Goal: Information Seeking & Learning: Learn about a topic

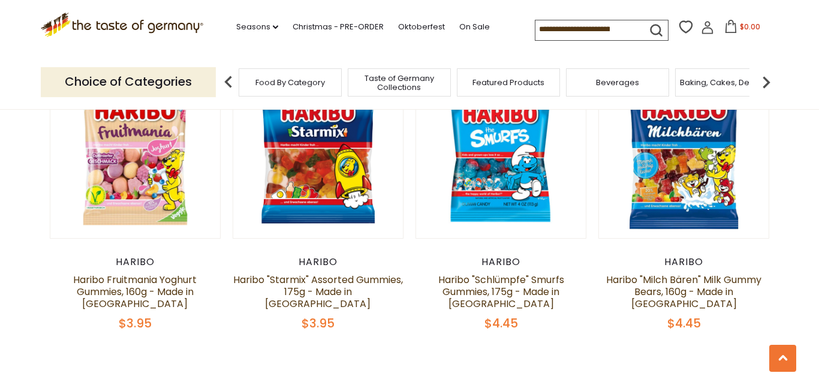
scroll to position [2855, 0]
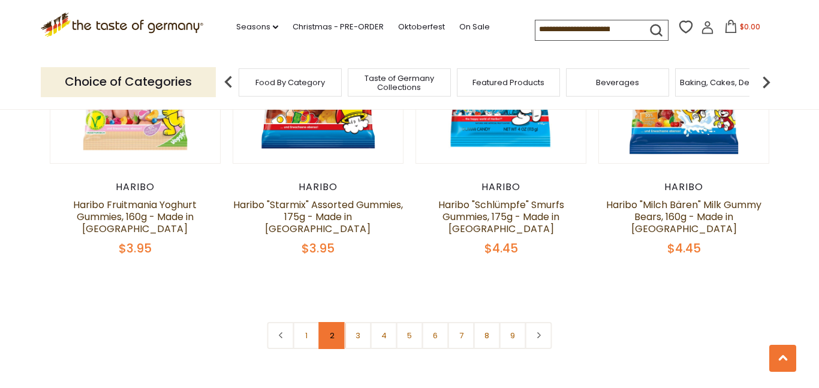
click at [327, 322] on link "2" at bounding box center [332, 335] width 27 height 27
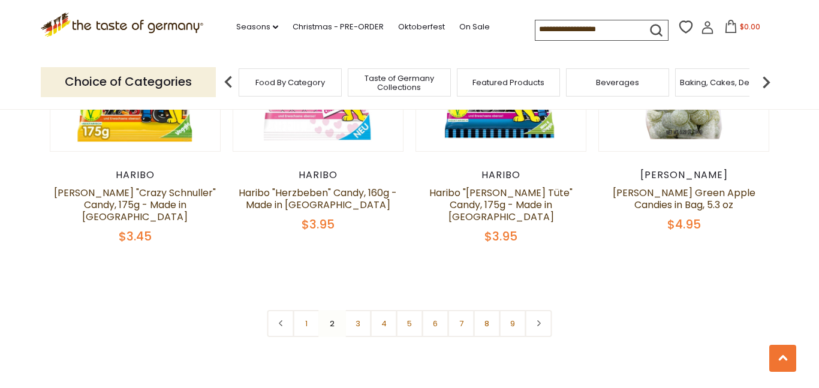
scroll to position [2825, 0]
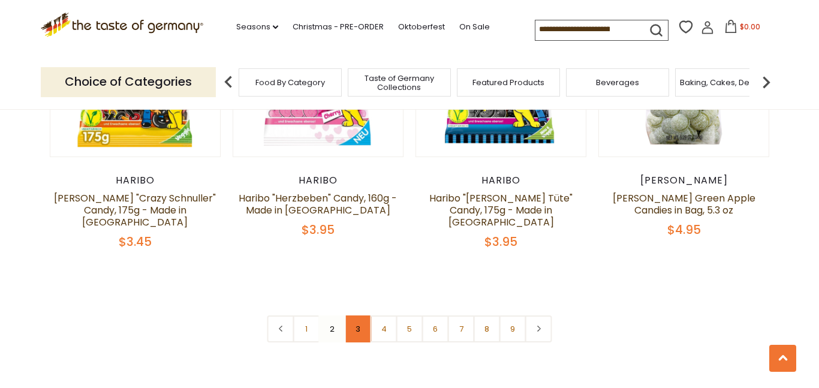
click at [352, 315] on link "3" at bounding box center [358, 328] width 27 height 27
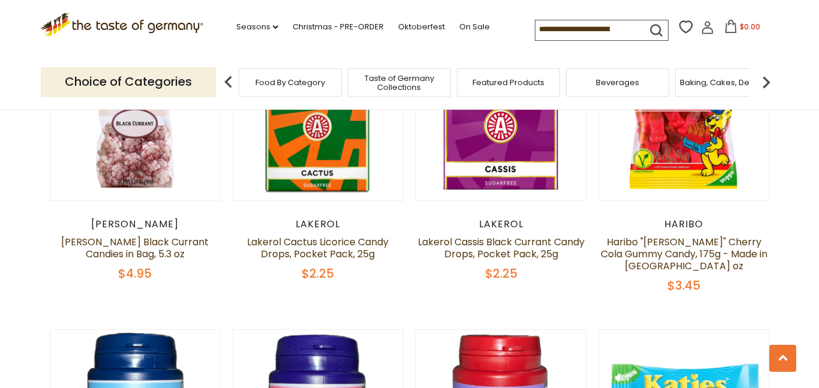
scroll to position [389, 0]
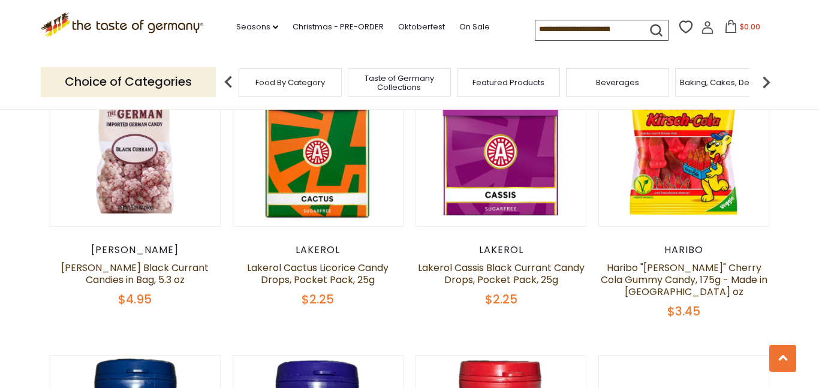
click at [170, 85] on p "Choice of Categories" at bounding box center [128, 81] width 175 height 29
click at [769, 73] on img at bounding box center [766, 82] width 24 height 24
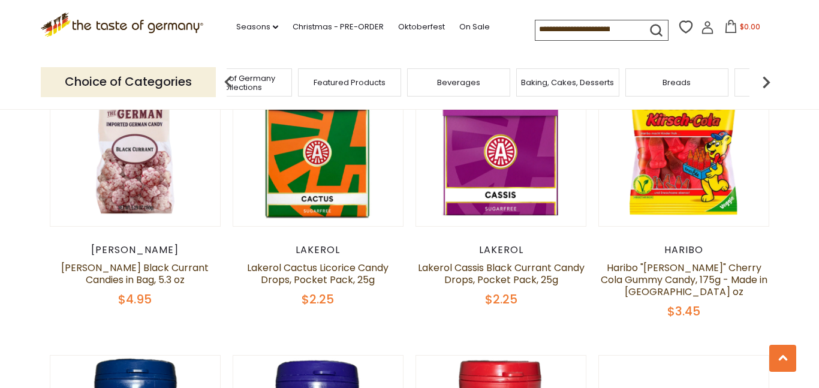
click at [769, 73] on img at bounding box center [766, 82] width 24 height 24
click at [539, 82] on div "Breads" at bounding box center [517, 82] width 103 height 28
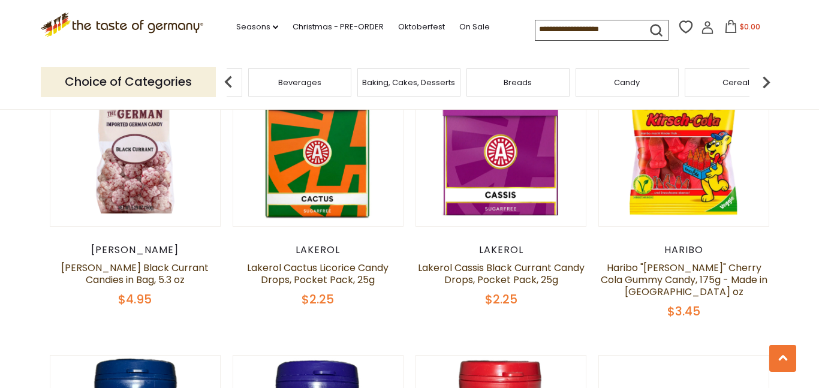
click at [539, 82] on div "Breads" at bounding box center [517, 82] width 103 height 28
click at [594, 84] on div "Candy" at bounding box center [626, 82] width 103 height 28
click at [443, 70] on div "Baking, Cakes, Desserts" at bounding box center [408, 82] width 103 height 28
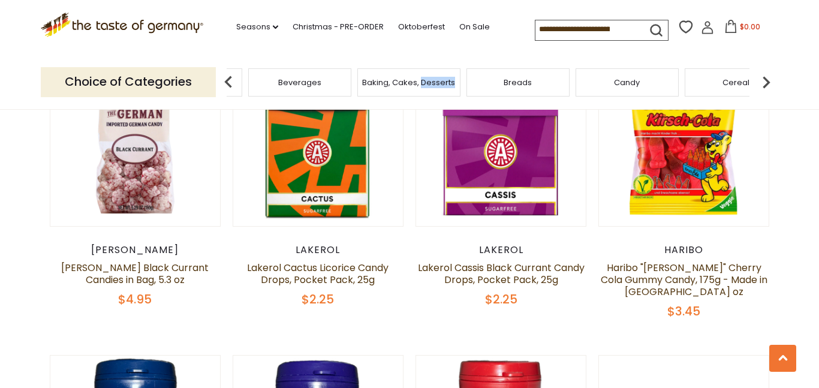
click at [515, 84] on span "Breads" at bounding box center [517, 82] width 28 height 9
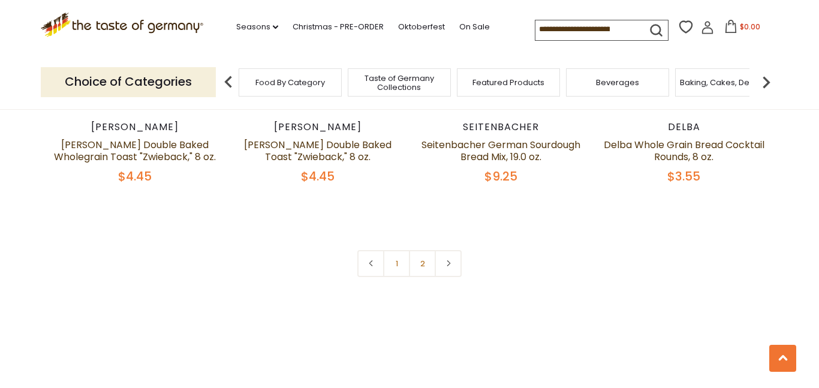
scroll to position [2812, 0]
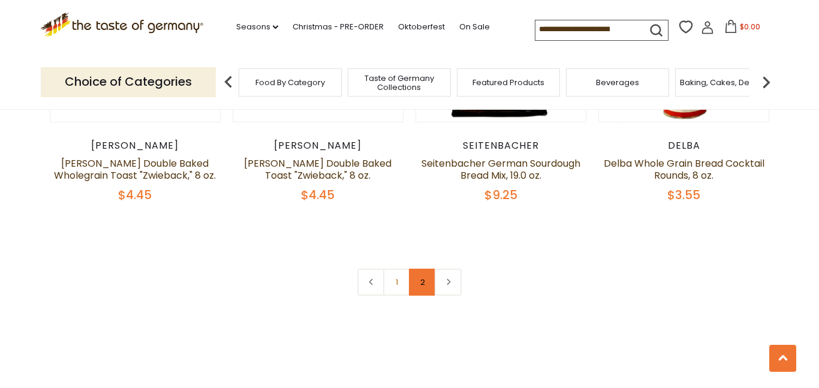
click at [423, 283] on link "2" at bounding box center [422, 281] width 27 height 27
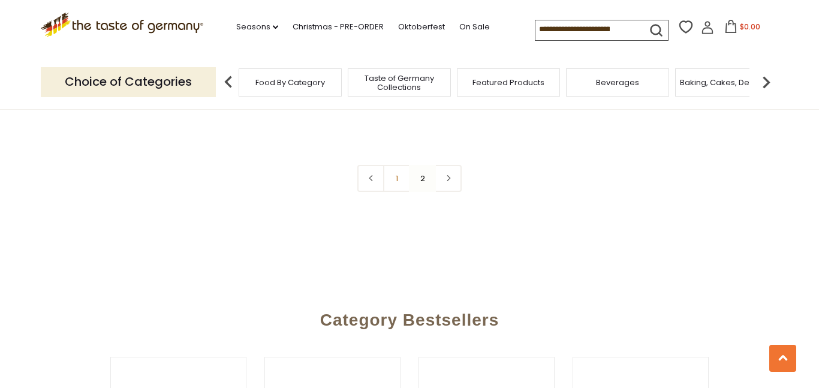
scroll to position [1767, 0]
click at [440, 186] on link at bounding box center [447, 179] width 27 height 27
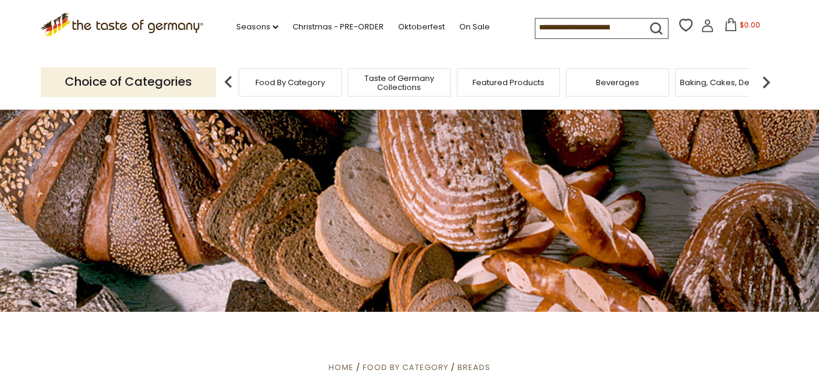
click at [767, 83] on img at bounding box center [766, 82] width 24 height 24
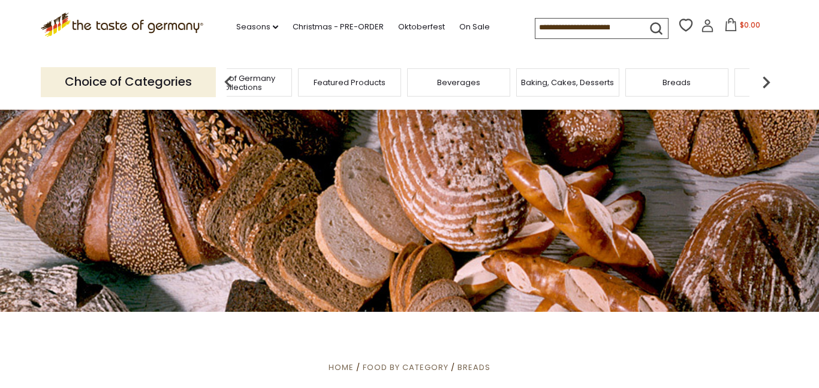
click at [767, 83] on img at bounding box center [766, 82] width 24 height 24
click at [465, 83] on span "Coffee, Cocoa & Tea" at bounding box center [477, 82] width 82 height 9
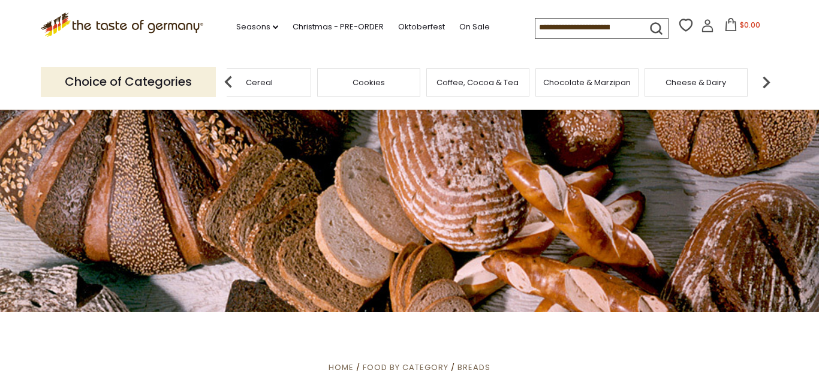
click at [465, 83] on span "Coffee, Cocoa & Tea" at bounding box center [477, 82] width 82 height 9
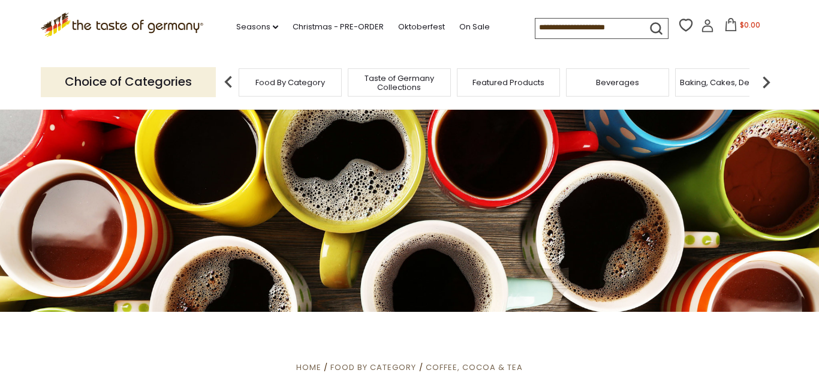
click at [765, 81] on img at bounding box center [766, 82] width 24 height 24
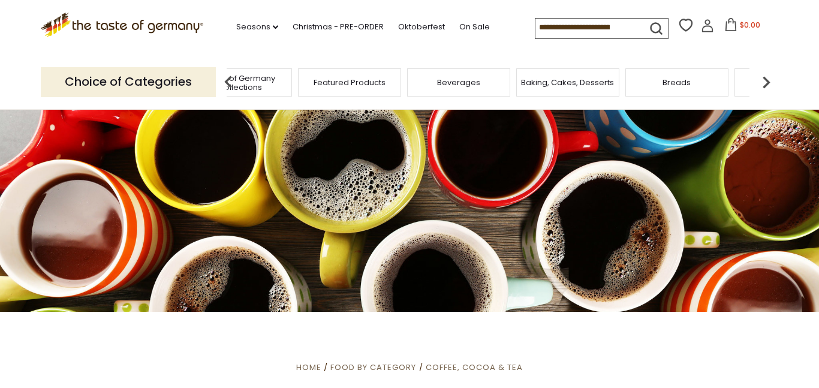
click at [765, 81] on img at bounding box center [766, 82] width 24 height 24
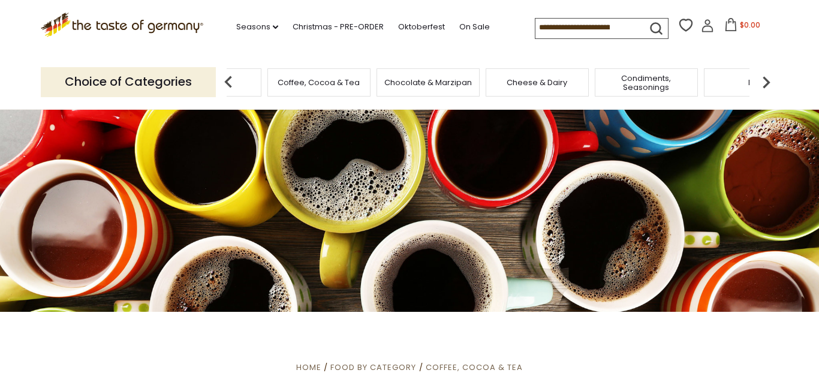
click at [765, 81] on img at bounding box center [766, 82] width 24 height 24
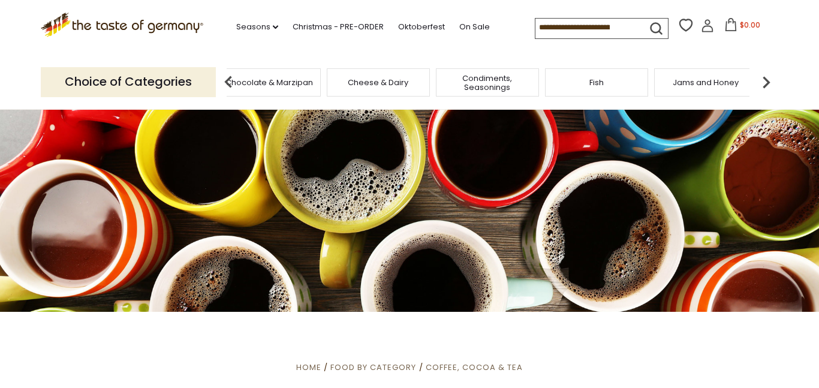
click at [765, 81] on img at bounding box center [766, 82] width 24 height 24
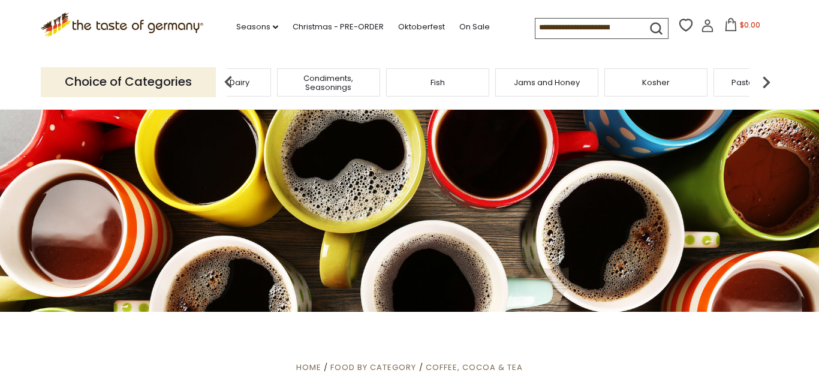
click at [453, 81] on div "Fish" at bounding box center [437, 82] width 103 height 28
click at [444, 74] on div "Fish" at bounding box center [437, 82] width 103 height 28
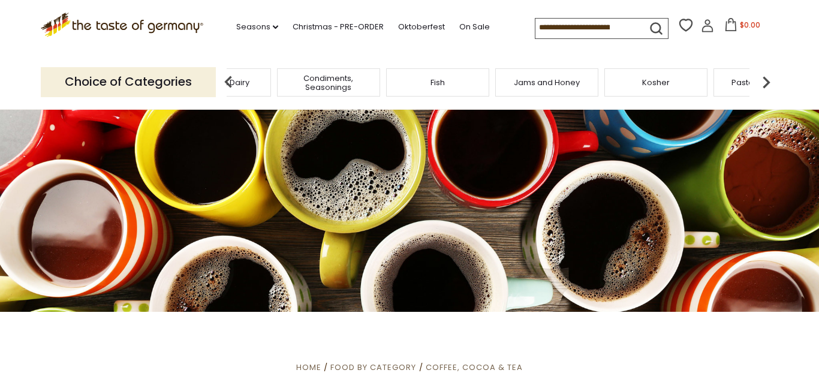
click at [446, 76] on div "Fish" at bounding box center [437, 82] width 103 height 28
click at [448, 77] on div "Fish" at bounding box center [437, 82] width 103 height 28
click at [448, 78] on span "Fish" at bounding box center [446, 82] width 14 height 9
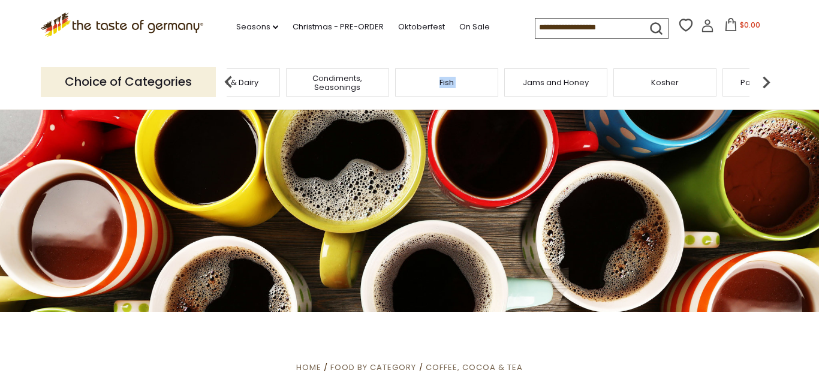
click at [448, 78] on span "Fish" at bounding box center [446, 82] width 14 height 9
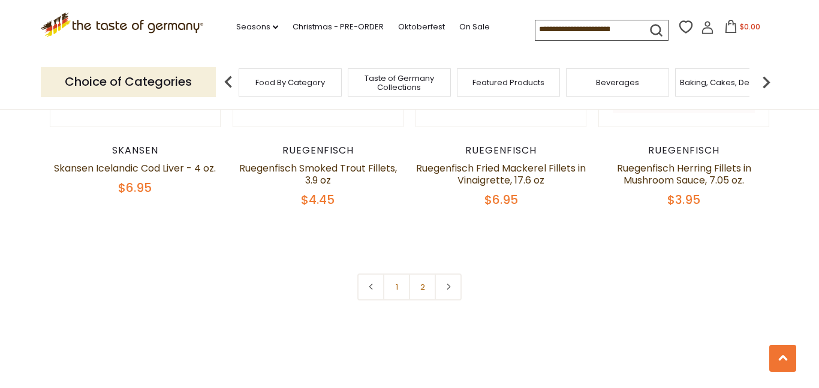
scroll to position [2842, 0]
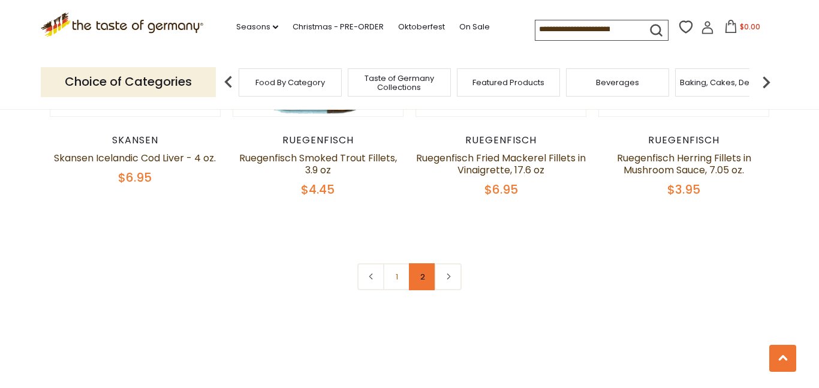
click at [412, 263] on link "2" at bounding box center [422, 276] width 27 height 27
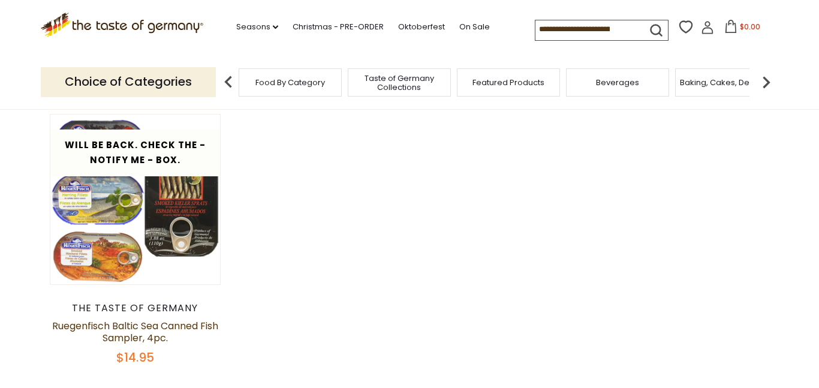
scroll to position [332, 0]
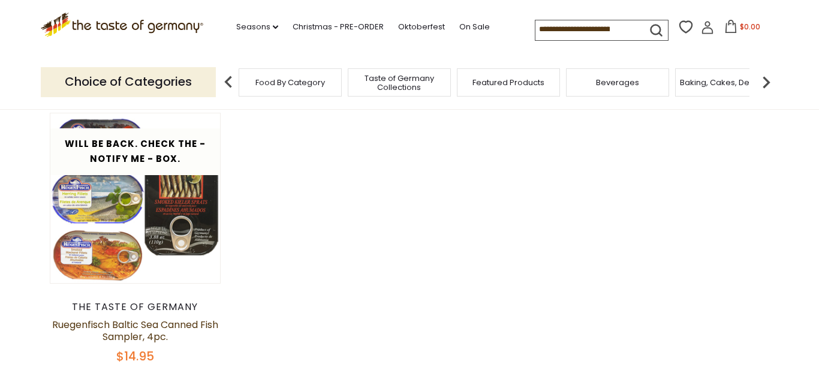
click at [771, 83] on img at bounding box center [766, 82] width 24 height 24
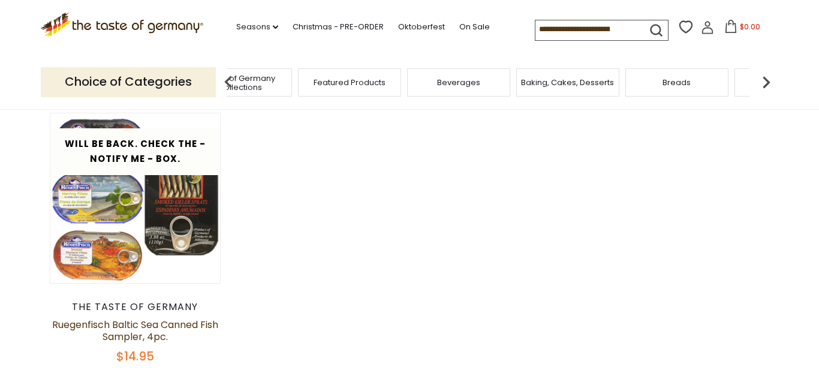
click at [771, 83] on img at bounding box center [766, 82] width 24 height 24
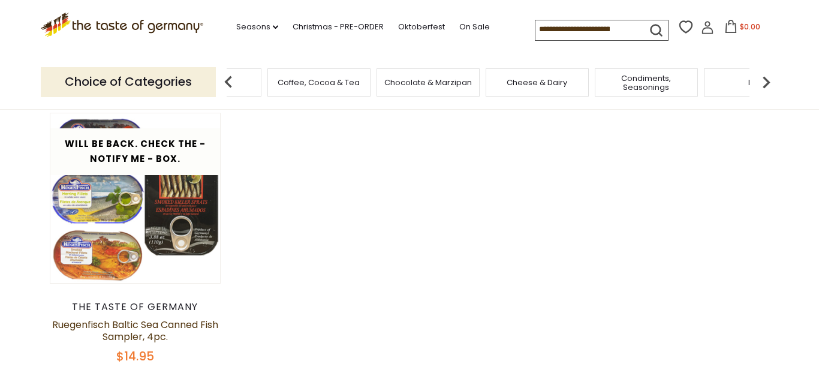
click at [771, 83] on img at bounding box center [766, 82] width 24 height 24
click at [225, 71] on img at bounding box center [228, 82] width 24 height 24
click at [224, 81] on img at bounding box center [228, 82] width 24 height 24
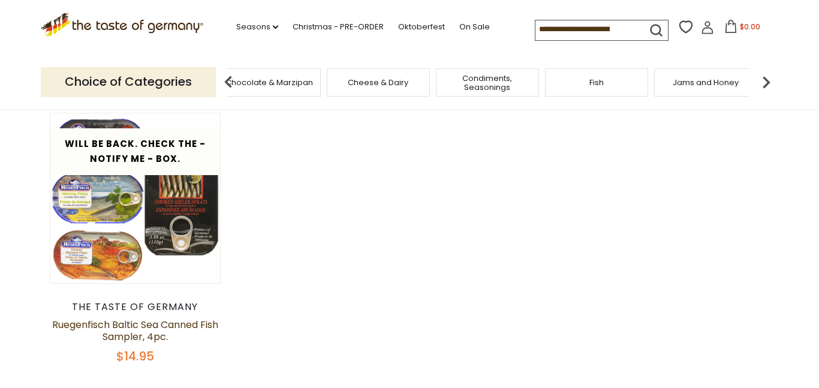
click at [343, 89] on div "Cheese & Dairy" at bounding box center [378, 82] width 103 height 28
click at [381, 86] on div "Cheese & Dairy" at bounding box center [378, 82] width 103 height 28
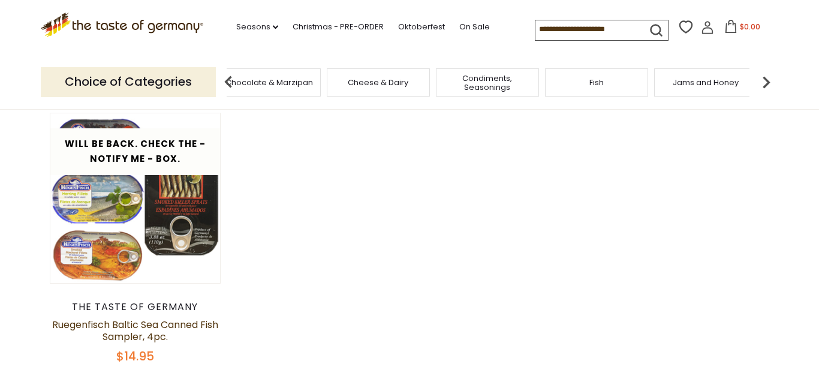
click at [381, 86] on div "Cheese & Dairy" at bounding box center [378, 82] width 103 height 28
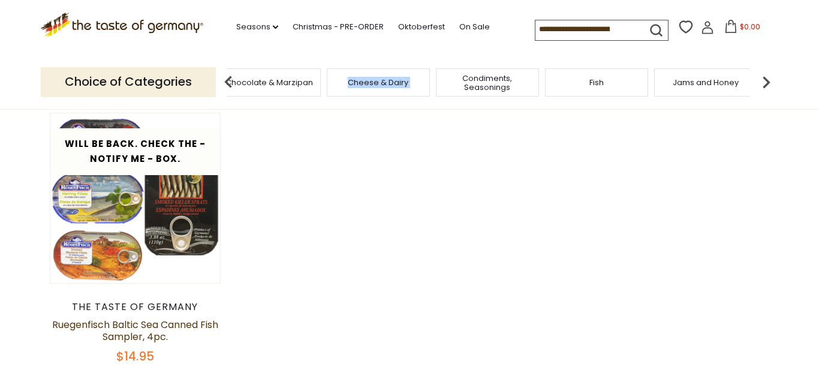
click at [381, 86] on div "Cheese & Dairy" at bounding box center [378, 82] width 103 height 28
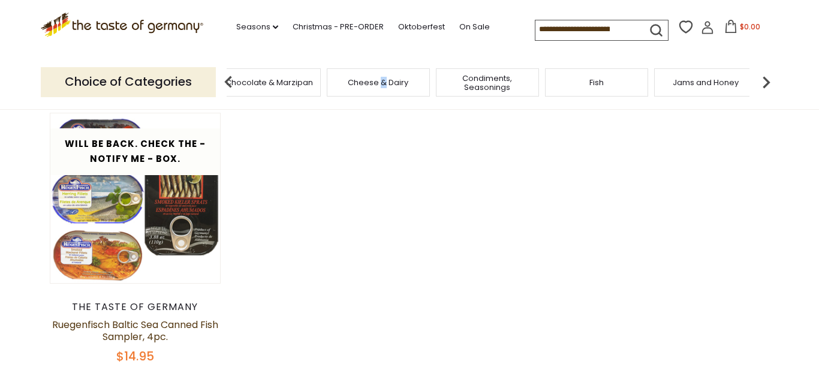
click at [381, 86] on div "Cheese & Dairy" at bounding box center [378, 82] width 103 height 28
click at [381, 87] on div "Cheese & Dairy" at bounding box center [378, 82] width 103 height 28
click at [382, 88] on div "Cheese & Dairy" at bounding box center [378, 82] width 103 height 28
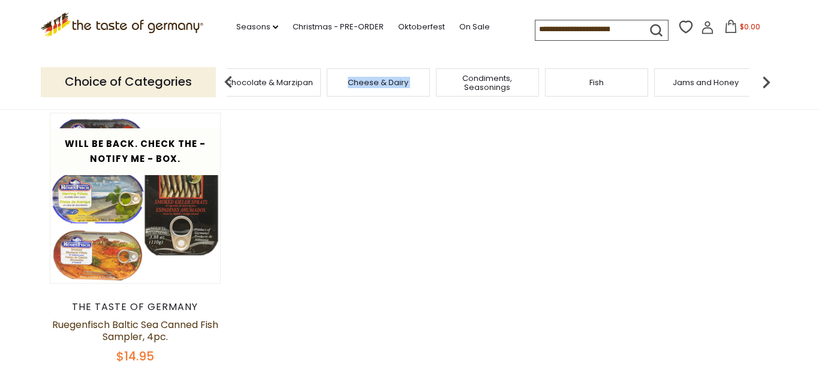
click at [382, 88] on div "Cheese & Dairy" at bounding box center [378, 82] width 103 height 28
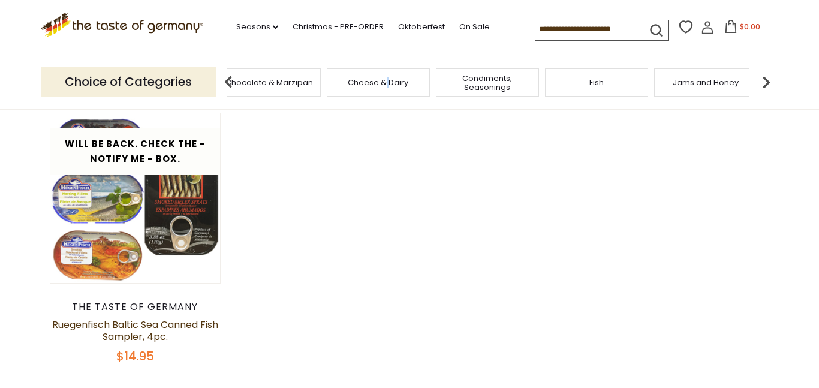
click at [382, 88] on div "Cheese & Dairy" at bounding box center [378, 82] width 103 height 28
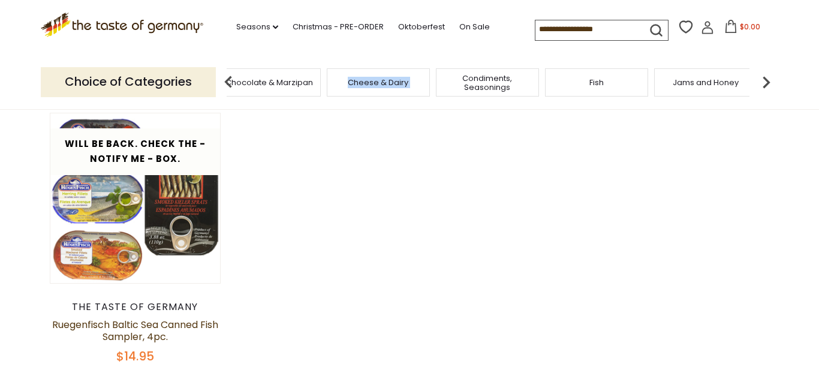
click at [382, 88] on div "Cheese & Dairy" at bounding box center [378, 82] width 103 height 28
click at [291, 78] on span "Chocolate & Marzipan" at bounding box center [268, 82] width 87 height 9
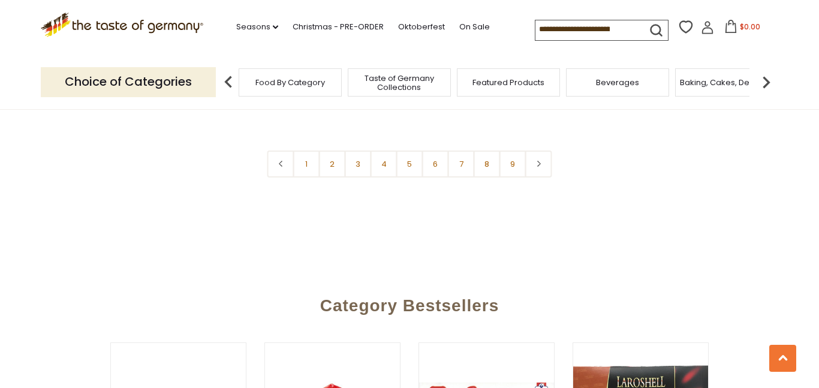
scroll to position [3028, 0]
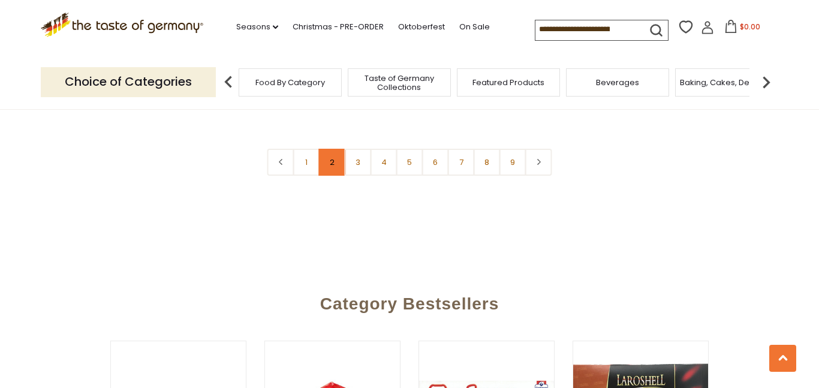
click at [330, 162] on link "2" at bounding box center [332, 162] width 27 height 27
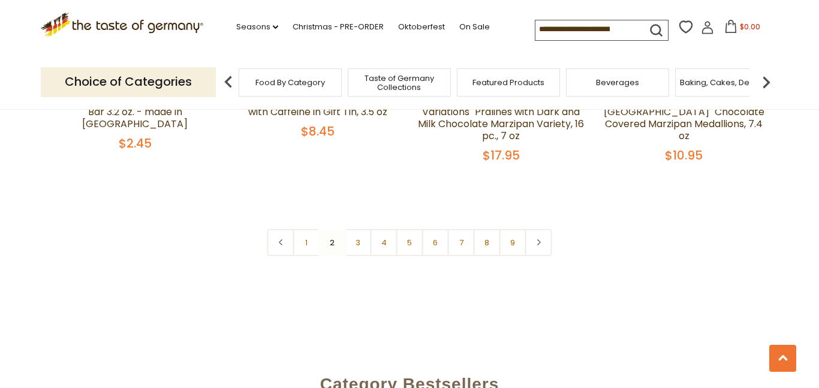
scroll to position [2877, 0]
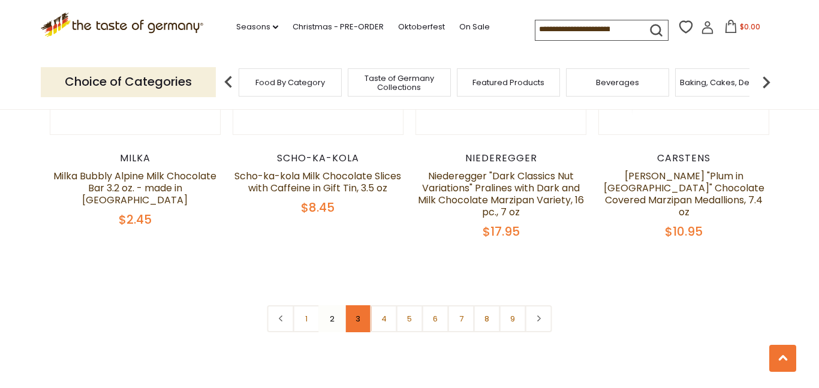
click at [363, 307] on link "3" at bounding box center [358, 318] width 27 height 27
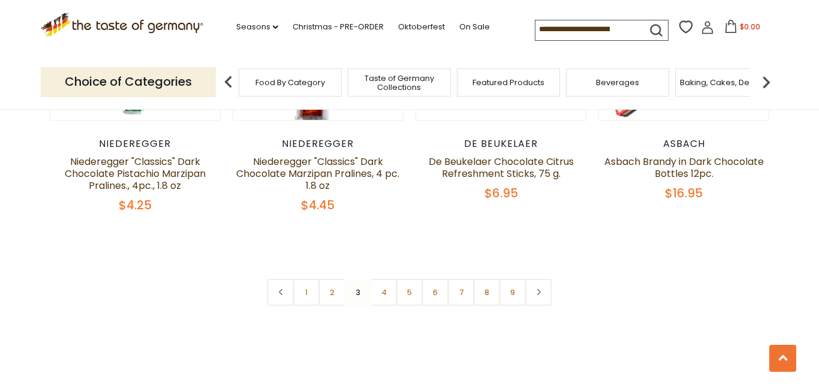
scroll to position [2886, 0]
click at [384, 278] on link "4" at bounding box center [383, 291] width 27 height 27
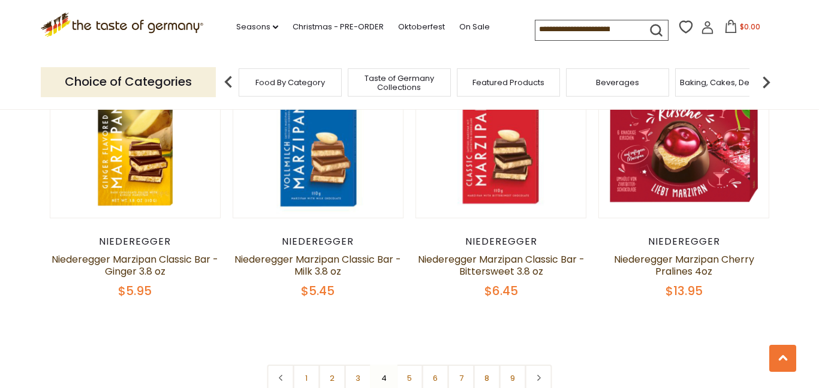
scroll to position [2785, 0]
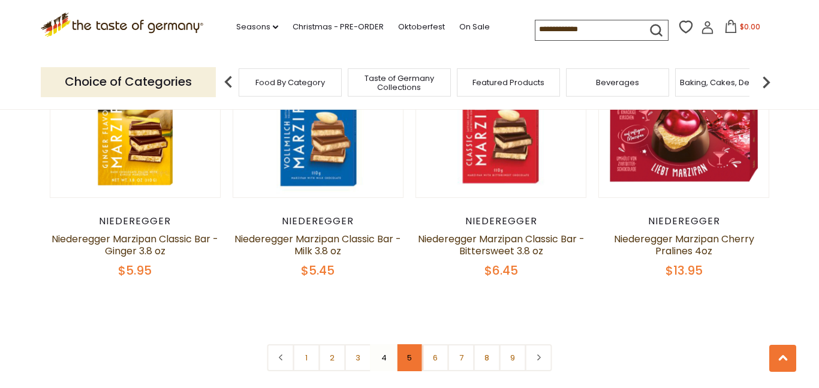
click at [415, 344] on link "5" at bounding box center [409, 357] width 27 height 27
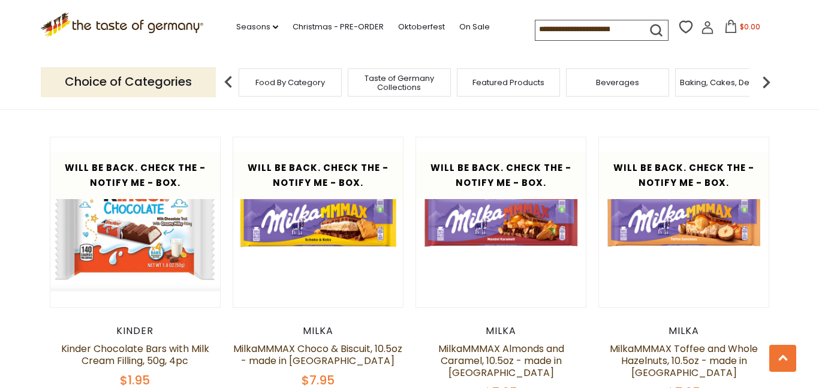
scroll to position [1192, 0]
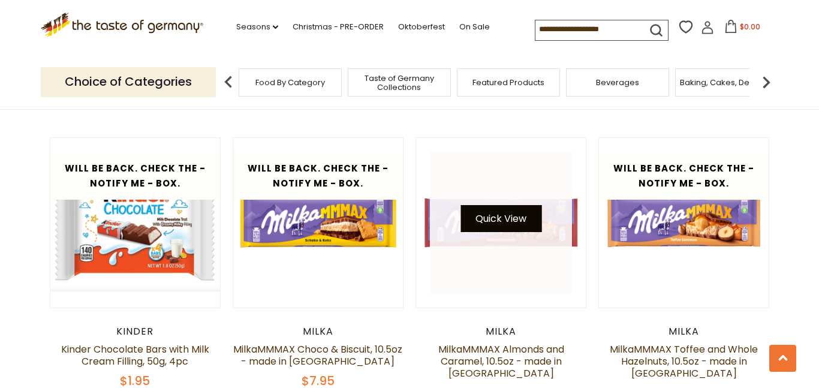
click at [505, 220] on button "Quick View" at bounding box center [500, 218] width 81 height 27
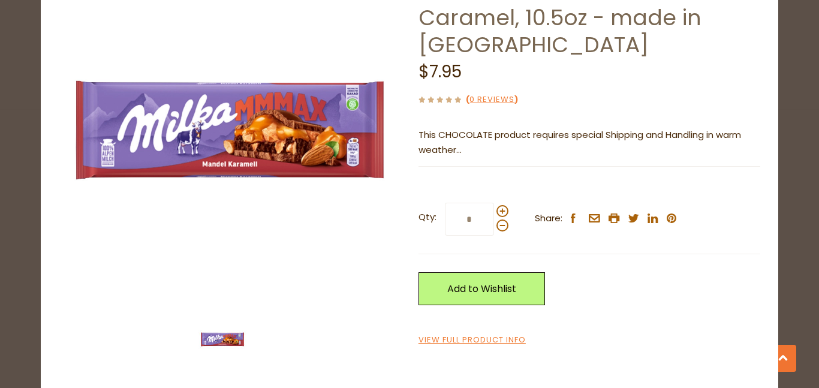
scroll to position [102, 0]
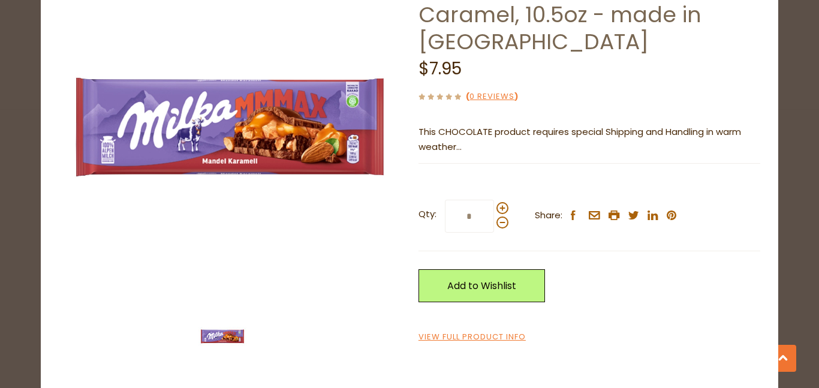
click at [804, 104] on div "close Milka MilkaMMMAX Almonds and Caramel, 10.5oz - made in Austria $7.95 ( 0 …" at bounding box center [409, 194] width 819 height 388
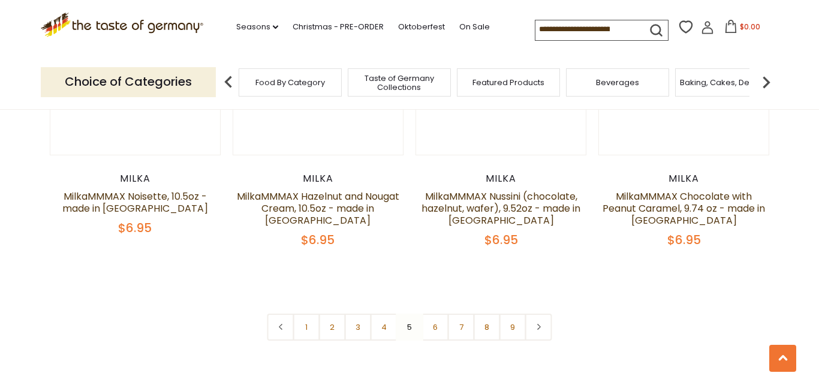
scroll to position [2836, 0]
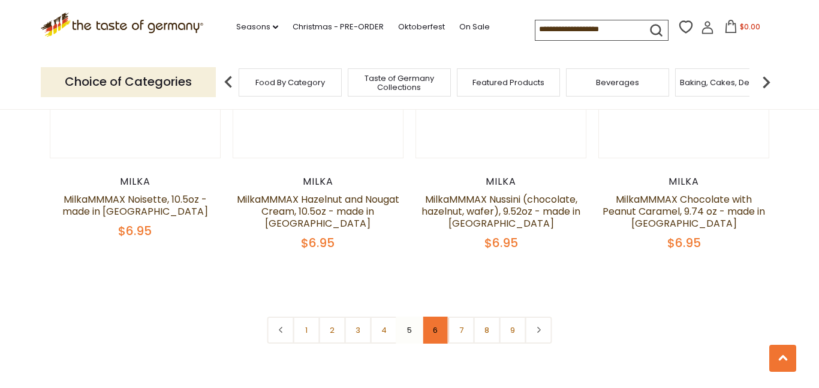
click at [434, 316] on link "6" at bounding box center [435, 329] width 27 height 27
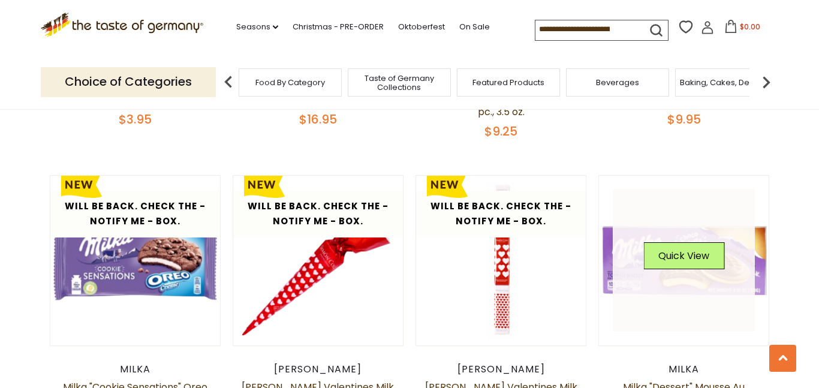
scroll to position [2925, 0]
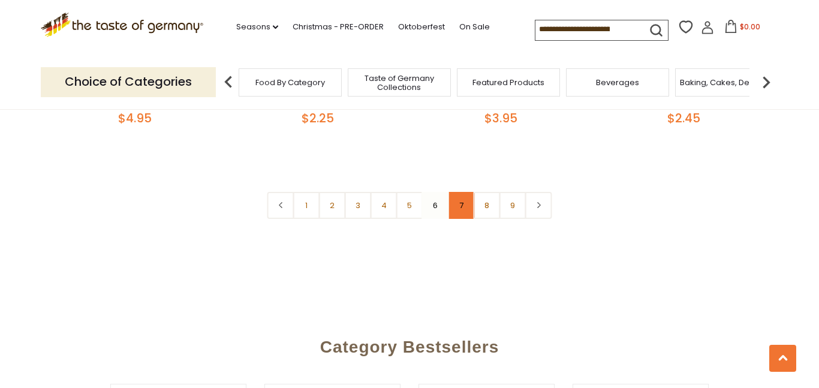
click at [460, 192] on link "7" at bounding box center [461, 205] width 27 height 27
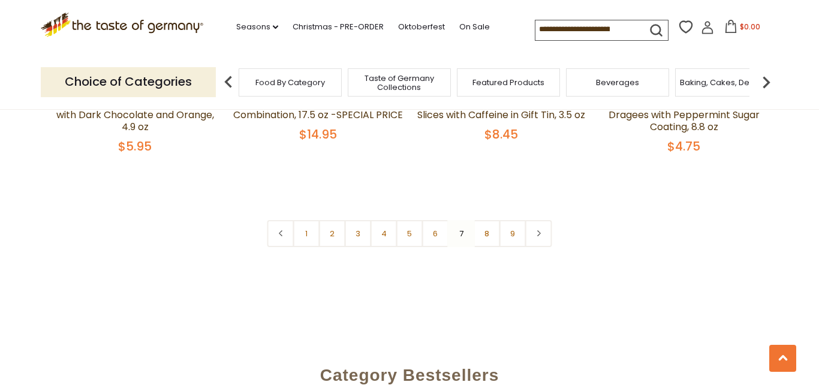
scroll to position [2932, 0]
click at [485, 221] on link "8" at bounding box center [486, 234] width 27 height 27
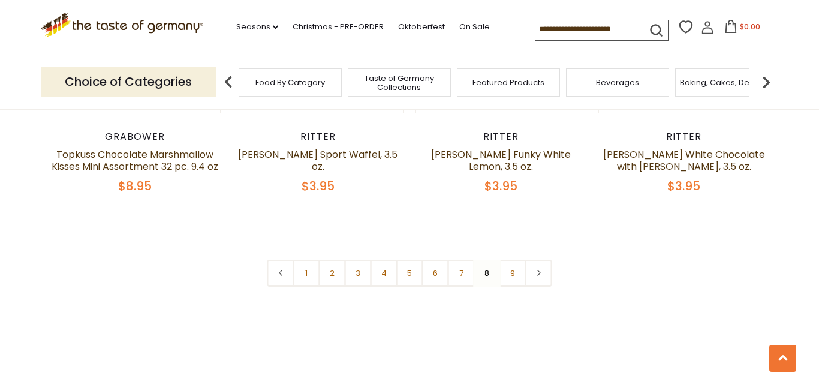
scroll to position [2903, 0]
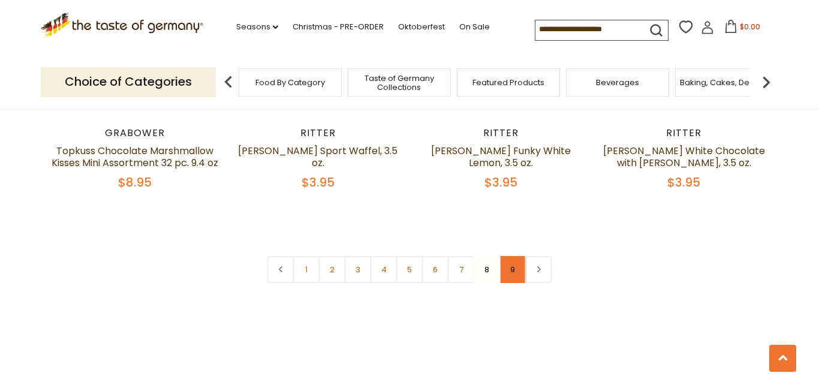
click at [512, 279] on link "9" at bounding box center [512, 269] width 27 height 27
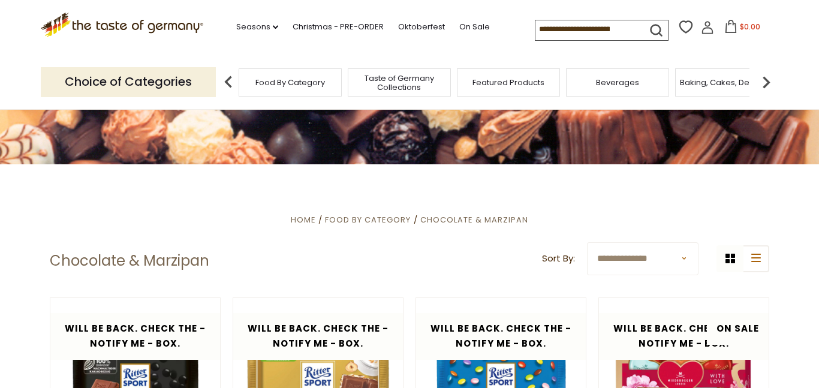
scroll to position [104, 0]
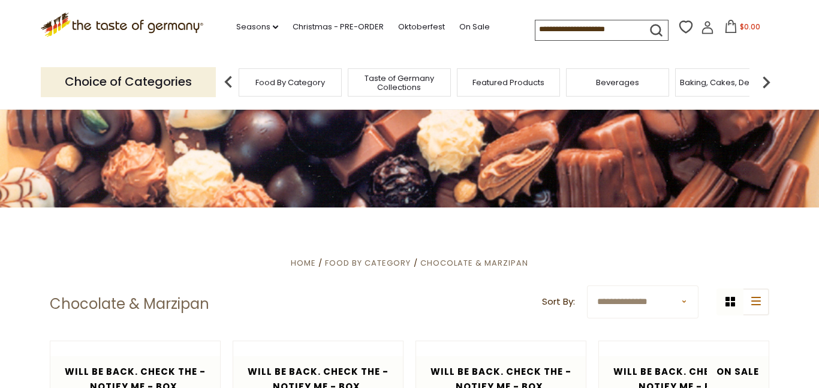
click at [174, 95] on div "Choice of Categories" at bounding box center [133, 81] width 185 height 53
click at [237, 78] on img at bounding box center [228, 82] width 24 height 24
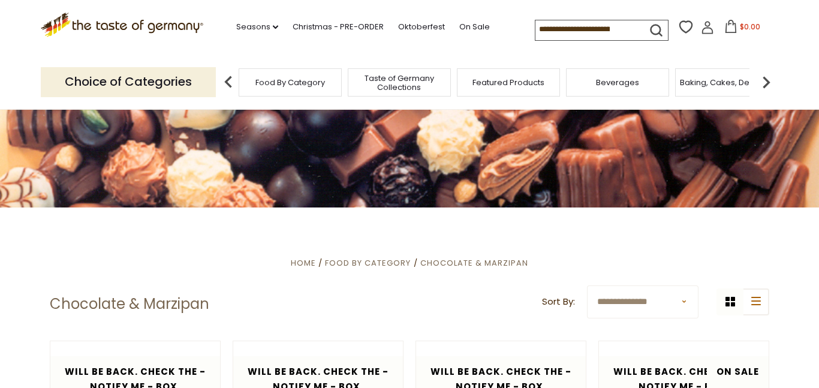
click at [231, 84] on img at bounding box center [228, 82] width 24 height 24
